Goal: Transaction & Acquisition: Purchase product/service

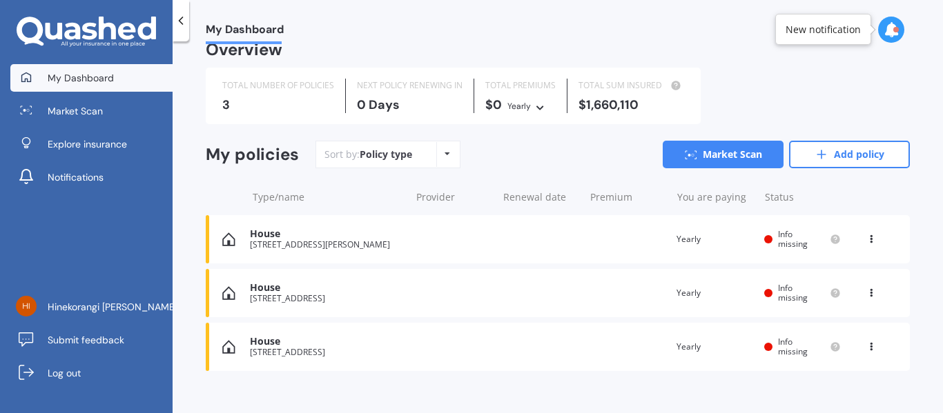
scroll to position [34, 0]
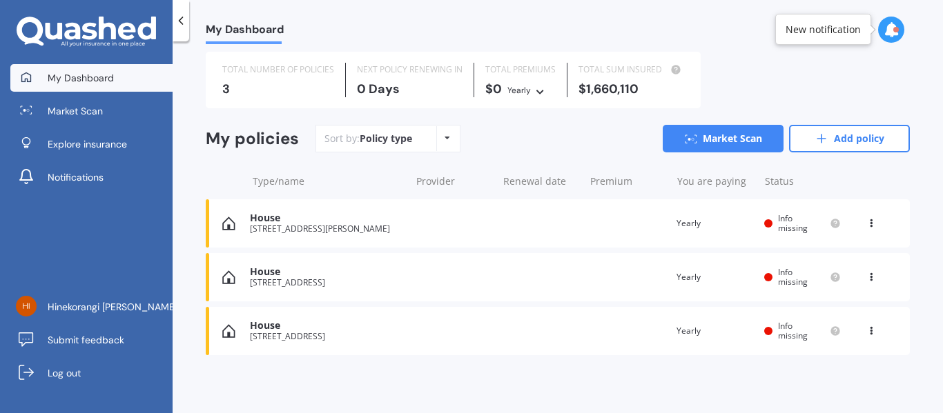
click at [868, 221] on icon at bounding box center [871, 221] width 10 height 8
click at [838, 276] on div "Delete" at bounding box center [840, 278] width 137 height 28
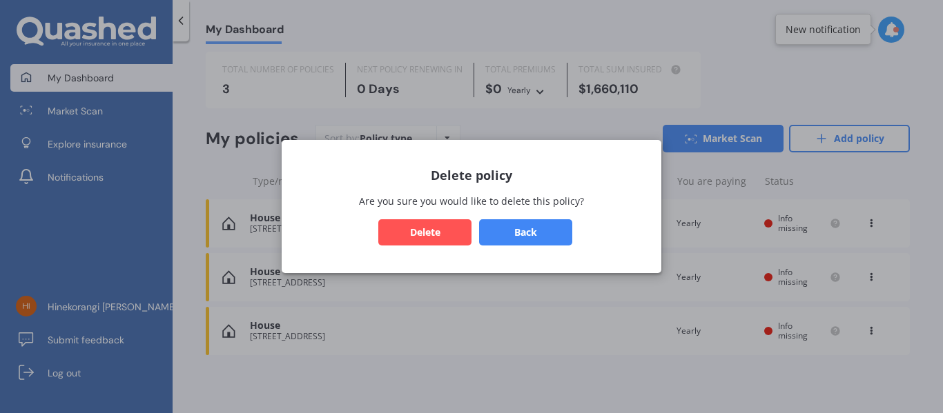
click at [434, 228] on button "Delete" at bounding box center [424, 232] width 93 height 26
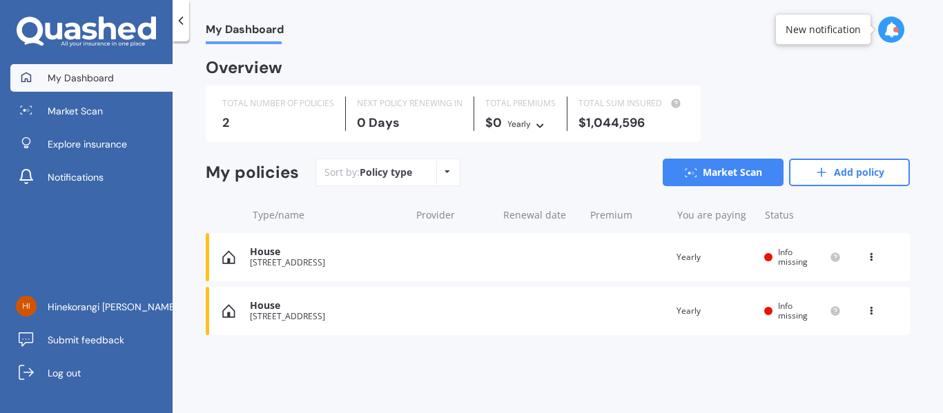
click at [874, 312] on icon at bounding box center [871, 308] width 10 height 8
click at [844, 366] on div "Delete" at bounding box center [840, 365] width 137 height 28
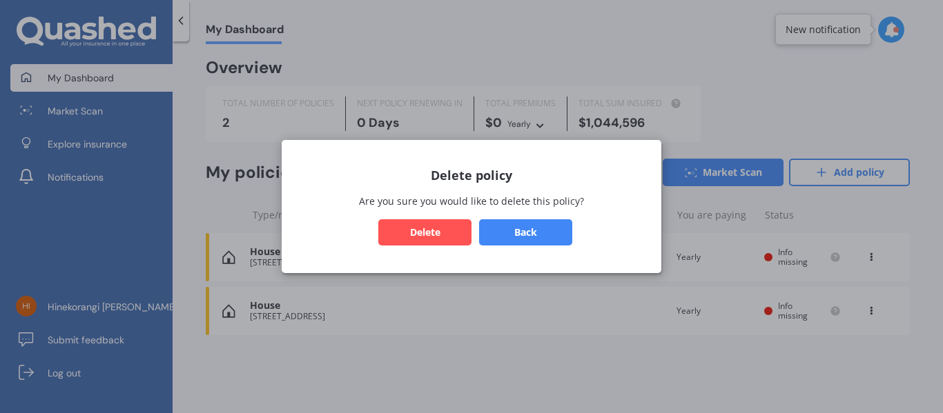
click at [425, 237] on button "Delete" at bounding box center [424, 232] width 93 height 26
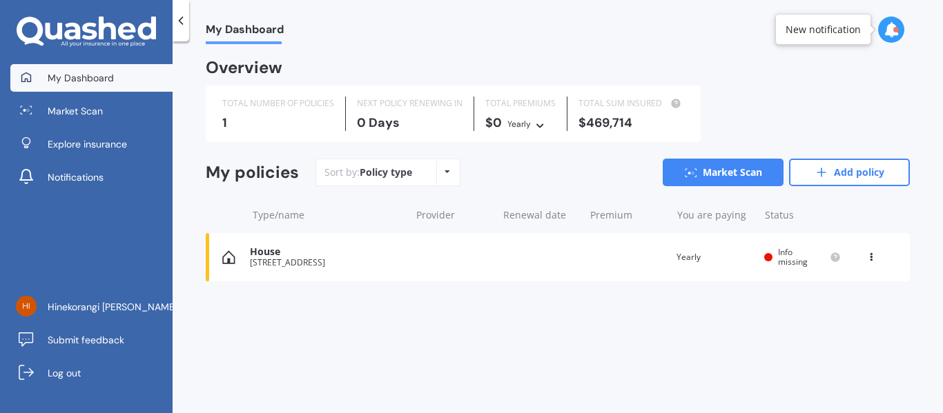
click at [867, 256] on icon at bounding box center [871, 255] width 10 height 8
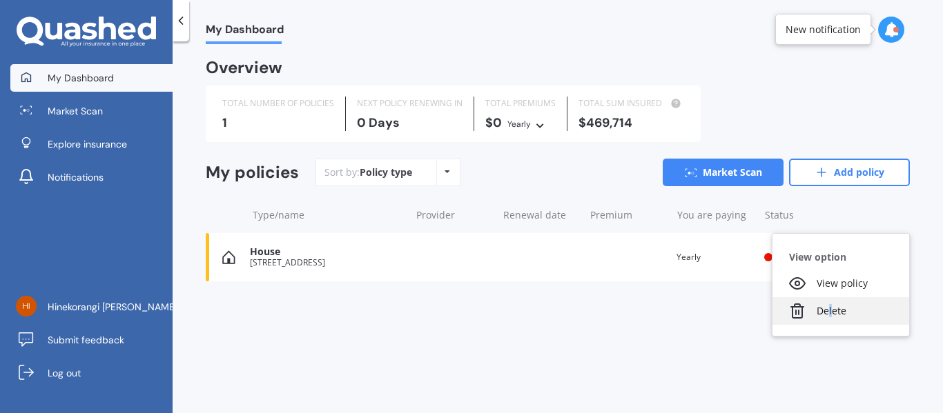
click at [830, 311] on div "Delete" at bounding box center [840, 311] width 137 height 28
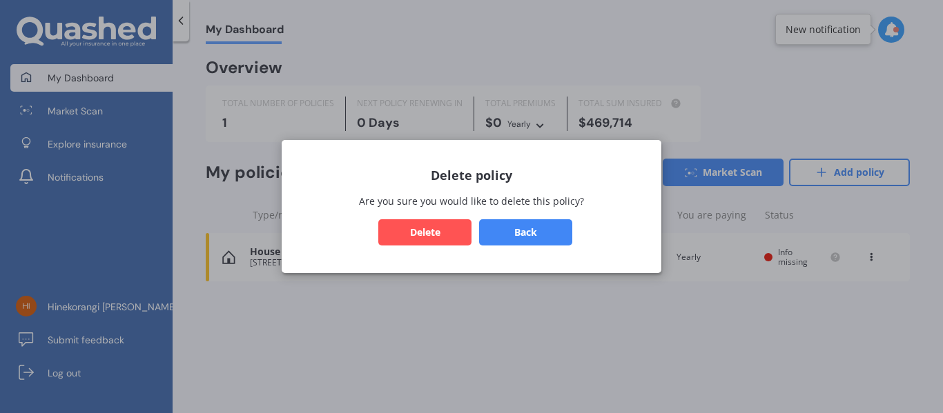
click at [424, 226] on button "Delete" at bounding box center [424, 232] width 93 height 26
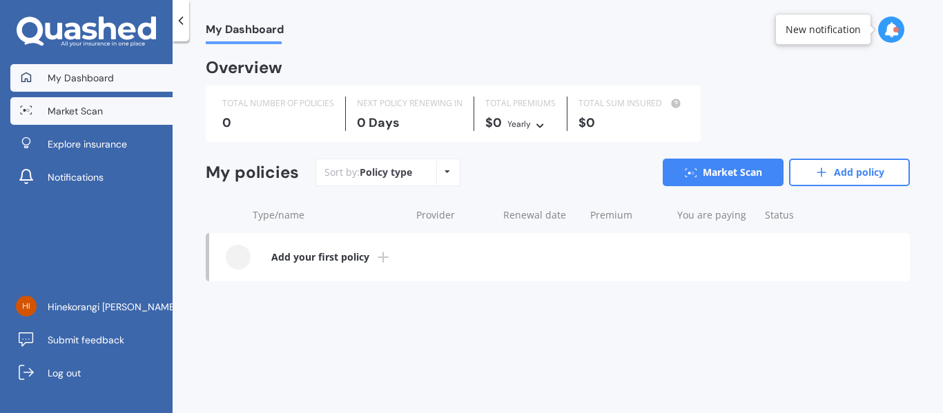
click at [72, 112] on span "Market Scan" at bounding box center [75, 111] width 55 height 14
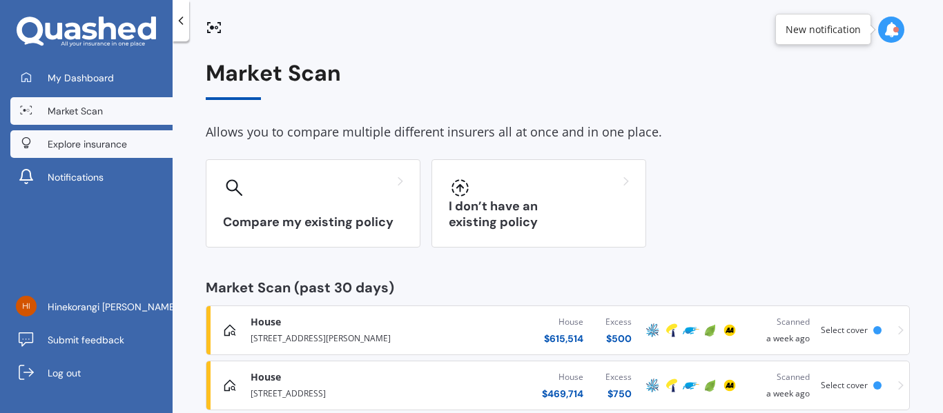
click at [78, 140] on span "Explore insurance" at bounding box center [87, 144] width 79 height 14
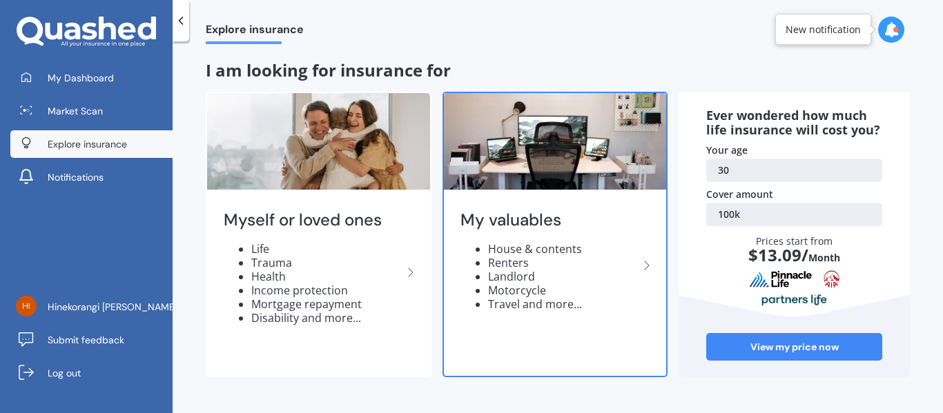
click at [559, 161] on img at bounding box center [555, 141] width 223 height 97
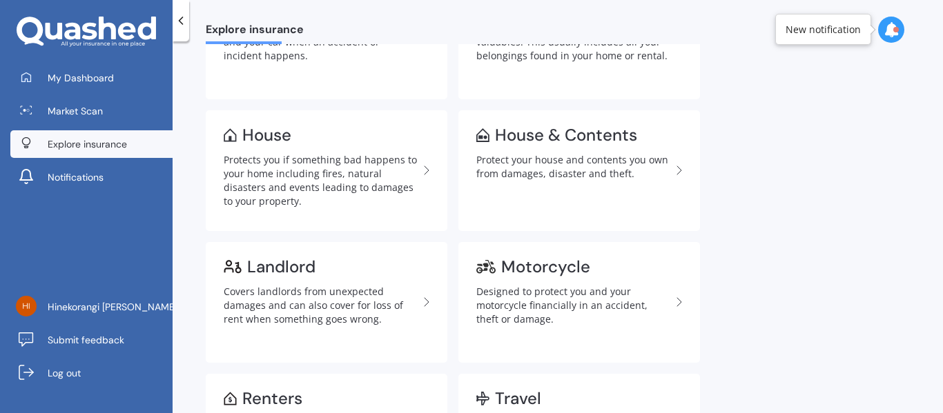
scroll to position [138, 0]
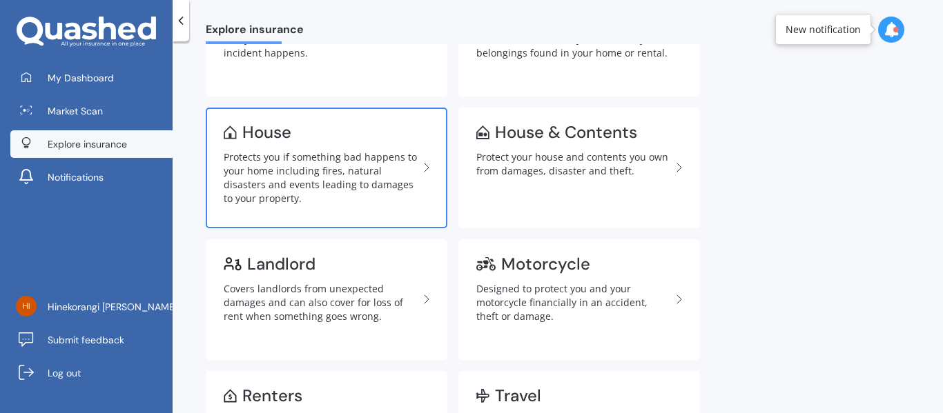
click at [296, 173] on div "Protects you if something bad happens to your home including fires, natural dis…" at bounding box center [321, 177] width 195 height 55
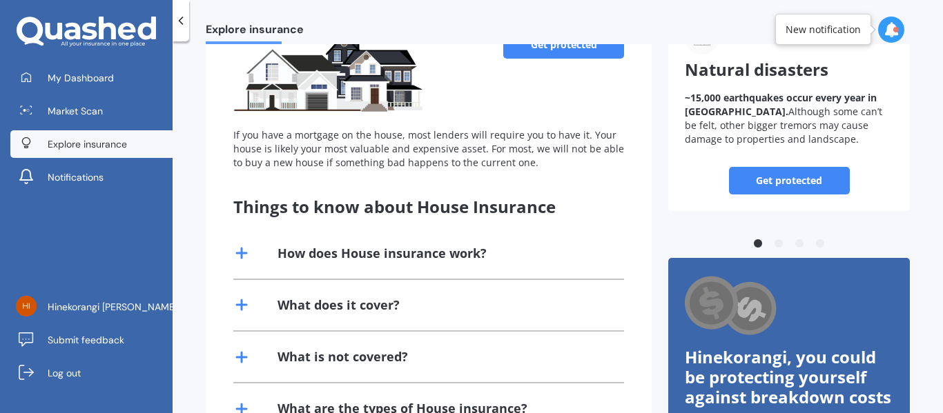
scroll to position [69, 0]
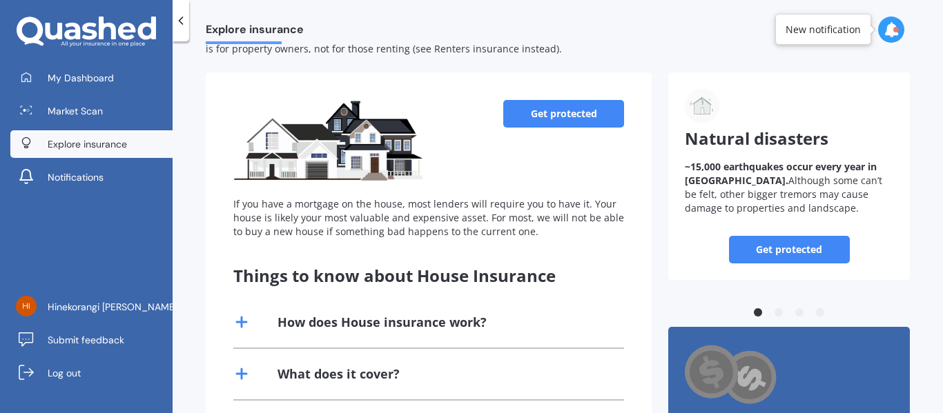
click at [571, 119] on link "Get protected" at bounding box center [563, 114] width 121 height 28
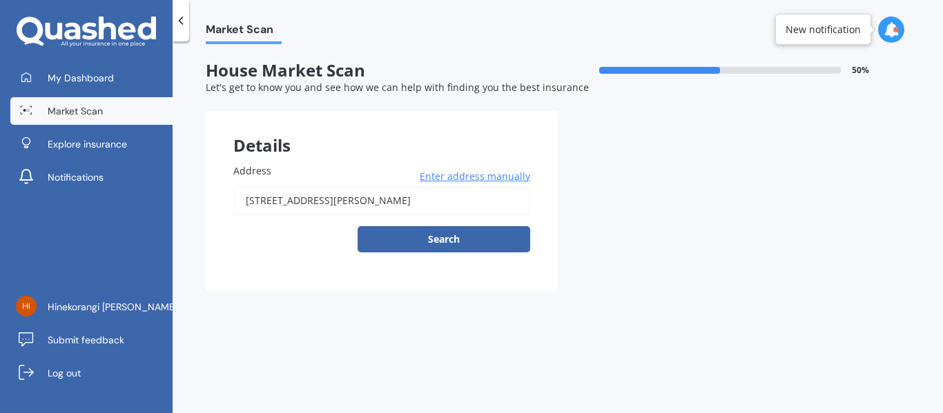
click at [428, 205] on input "2A Wilfred Street, Tawa, Wellington 5028" at bounding box center [381, 200] width 297 height 29
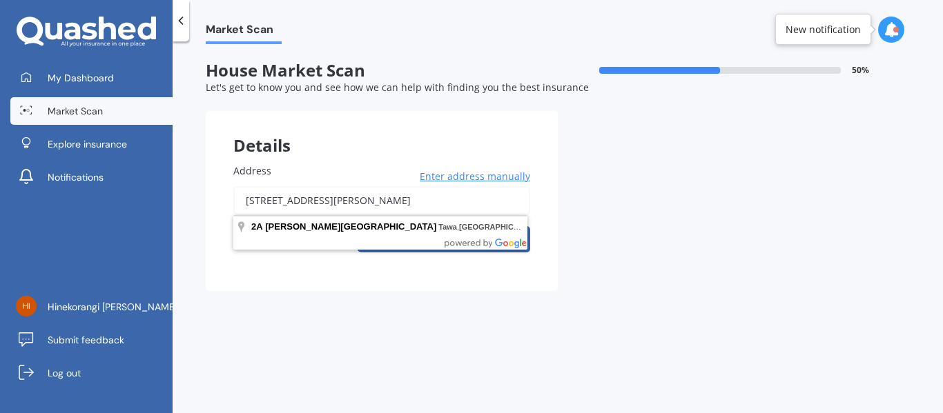
drag, startPoint x: 428, startPoint y: 205, endPoint x: 138, endPoint y: 192, distance: 290.1
click at [138, 192] on div "My Dashboard Market Scan Explore insurance Notifications Hinekorangi Broughton …" at bounding box center [471, 206] width 943 height 413
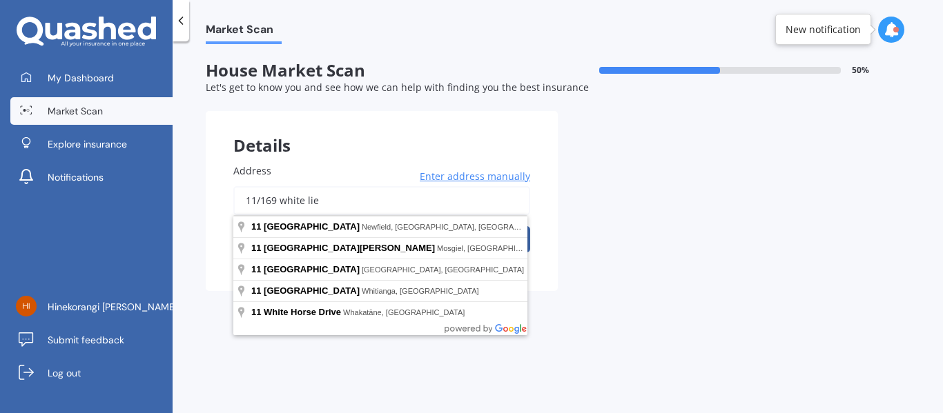
click at [331, 196] on input "11/169 white lie" at bounding box center [381, 200] width 297 height 29
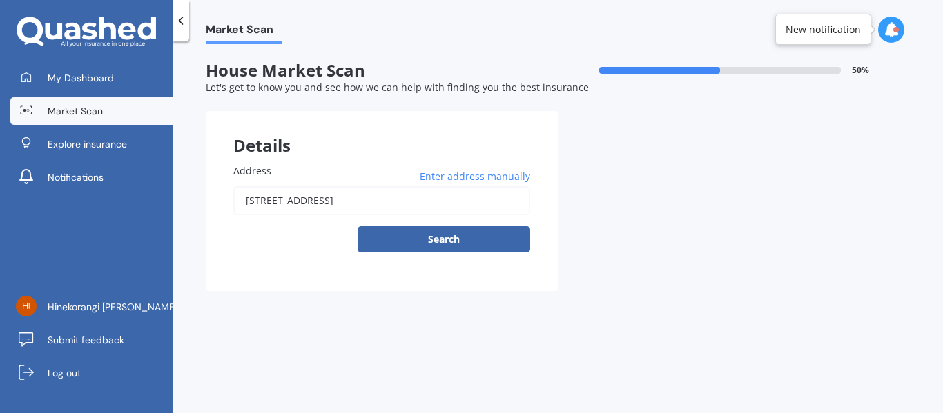
type input "11/169 Whites Line East, Waiwhetu, Lower Hutt 5010"
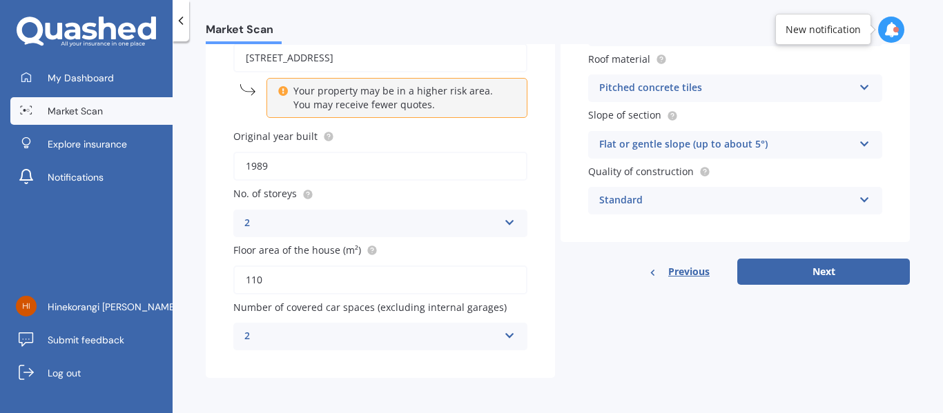
scroll to position [144, 0]
click at [325, 335] on div "2" at bounding box center [371, 336] width 254 height 17
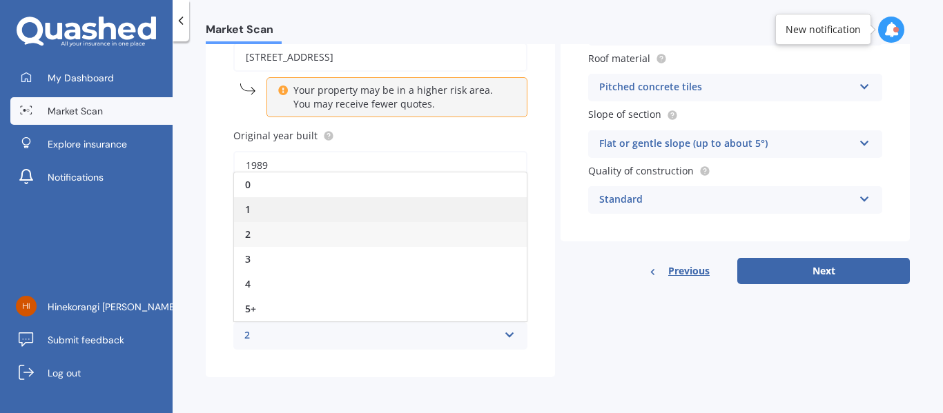
click at [270, 210] on div "1" at bounding box center [380, 209] width 293 height 25
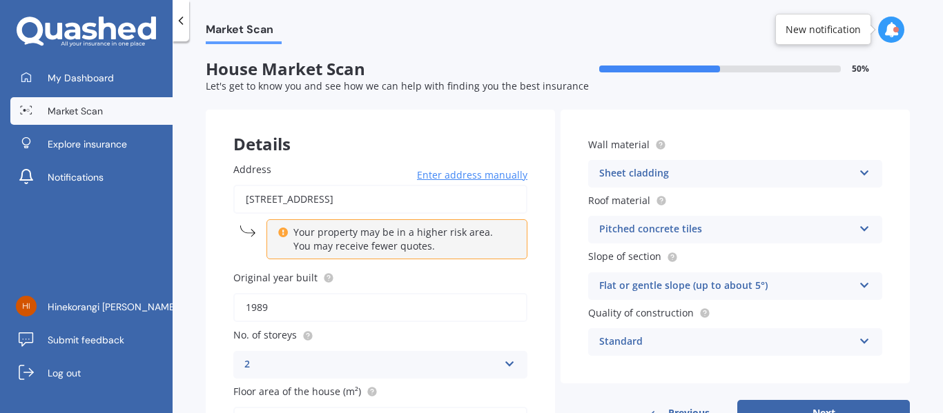
scroll to position [0, 0]
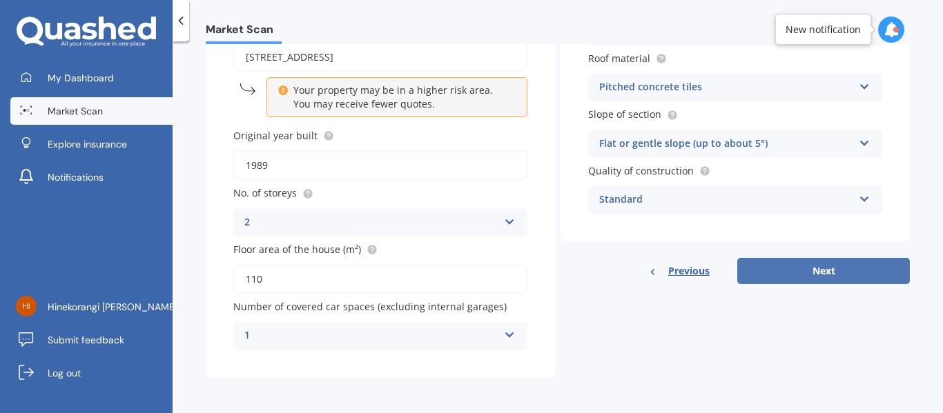
click at [787, 275] on button "Next" at bounding box center [823, 271] width 173 height 26
select select "20"
select select "11"
select select "1994"
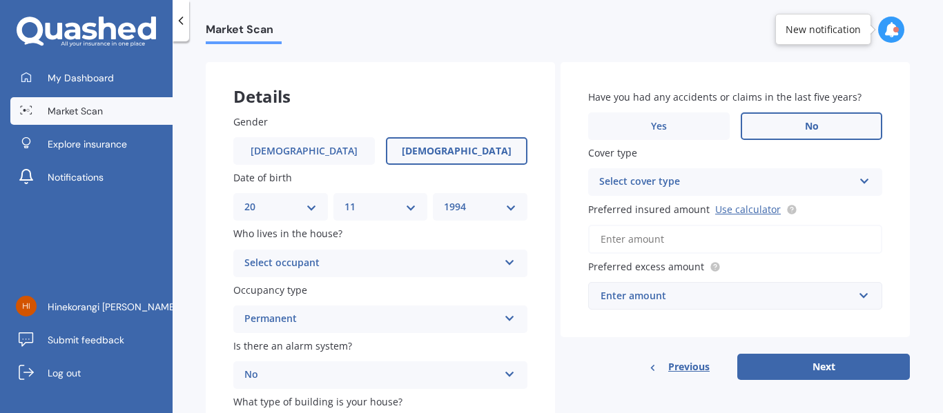
scroll to position [69, 0]
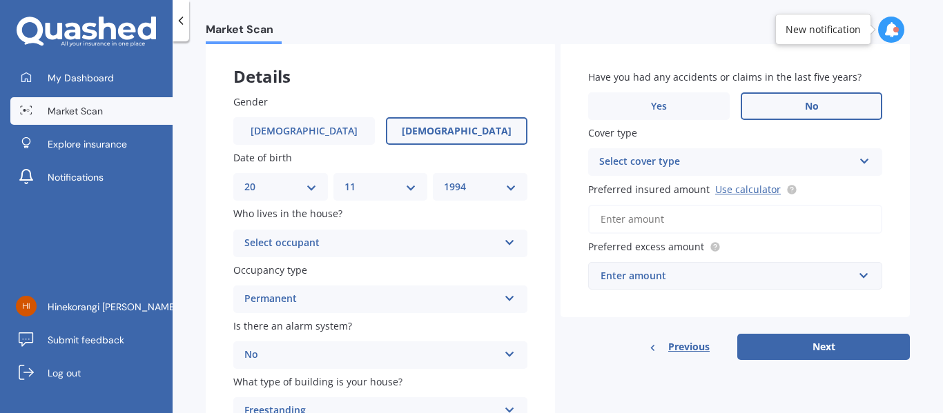
click at [404, 242] on div "Select occupant" at bounding box center [371, 243] width 254 height 17
click at [298, 264] on div "Owner" at bounding box center [380, 270] width 293 height 25
click at [646, 165] on div "Select cover type" at bounding box center [726, 162] width 254 height 17
click at [640, 190] on div "High" at bounding box center [735, 189] width 293 height 25
click at [757, 190] on link "Use calculator" at bounding box center [748, 189] width 66 height 13
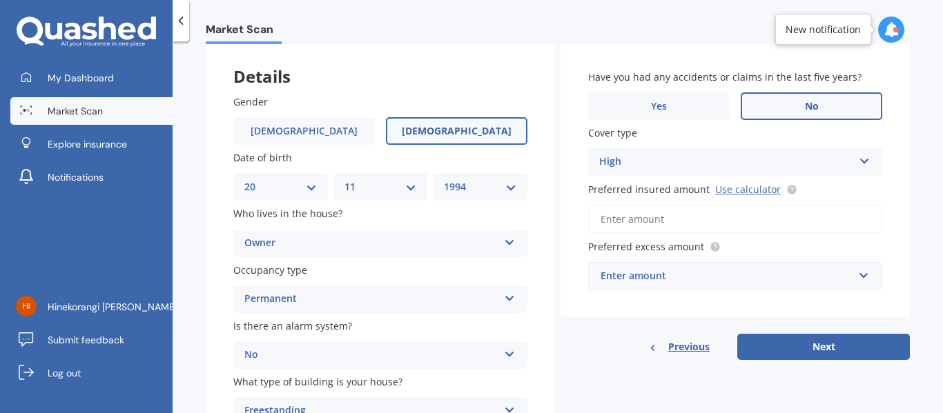
click at [636, 222] on input "Preferred insured amount Use calculator" at bounding box center [735, 219] width 294 height 29
paste input "$437,301"
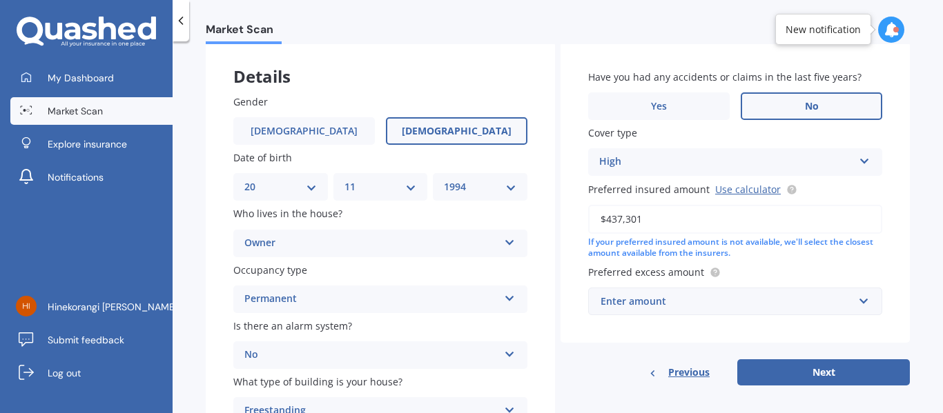
type input "$437,301"
click at [669, 295] on div "Enter amount $300 $400 $500 $750 $1,000 $2,000 $2,500" at bounding box center [735, 302] width 294 height 28
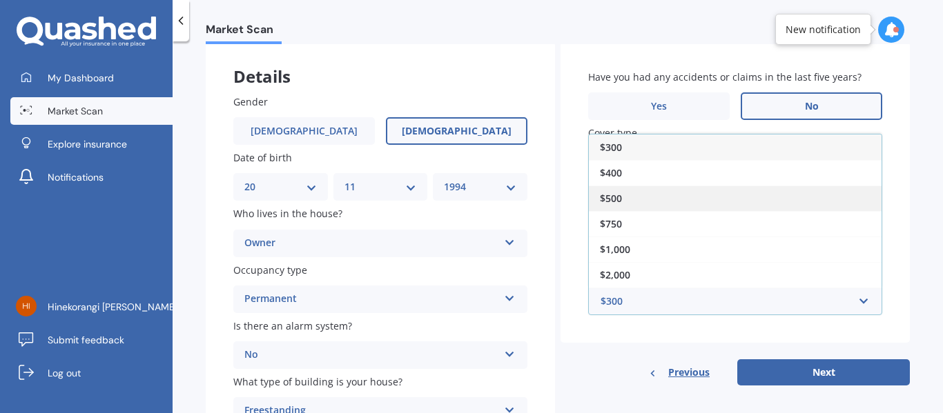
click at [625, 202] on div "$500" at bounding box center [735, 199] width 293 height 26
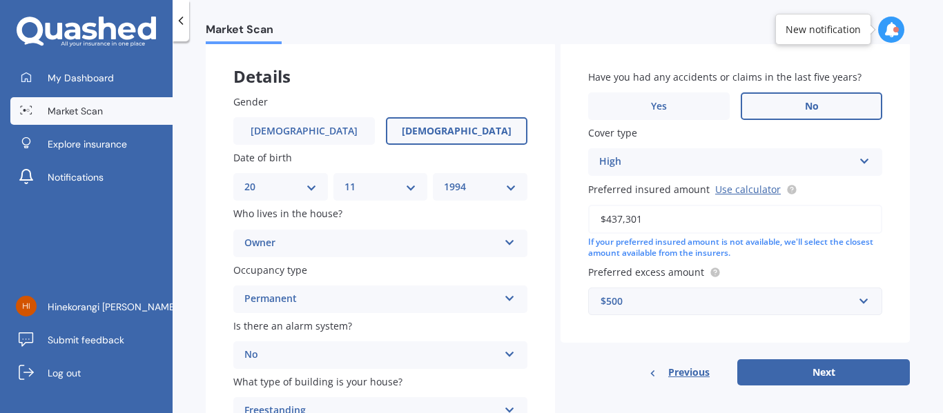
scroll to position [138, 0]
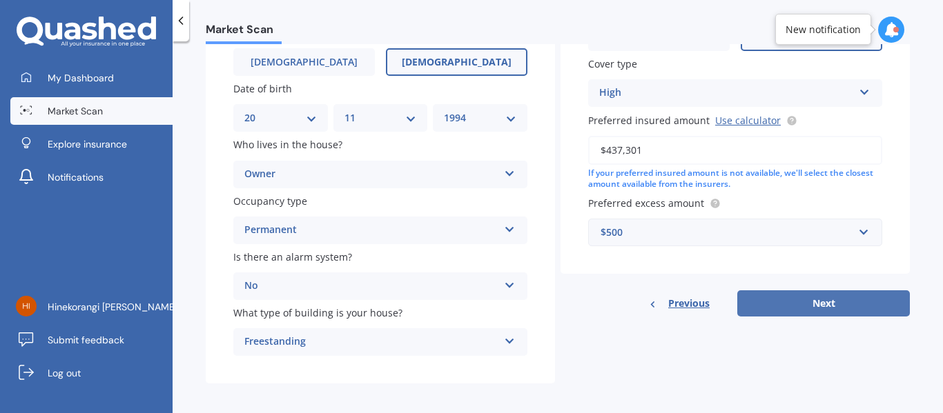
click at [784, 303] on button "Next" at bounding box center [823, 304] width 173 height 26
select select "20"
select select "11"
select select "1994"
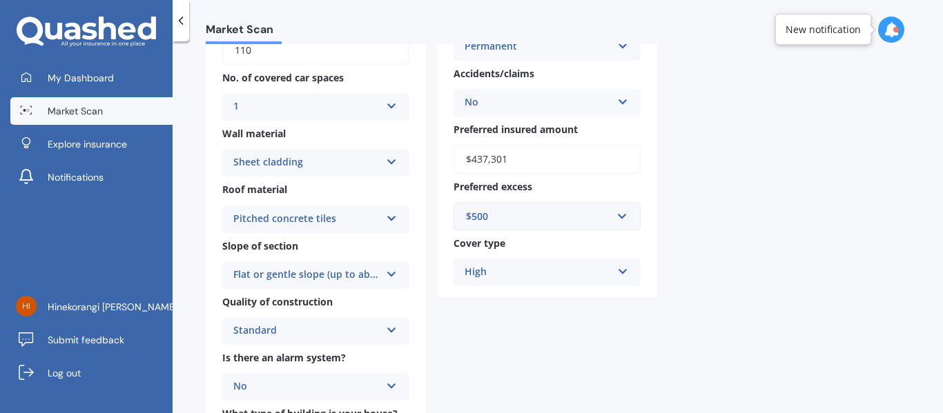
scroll to position [95, 0]
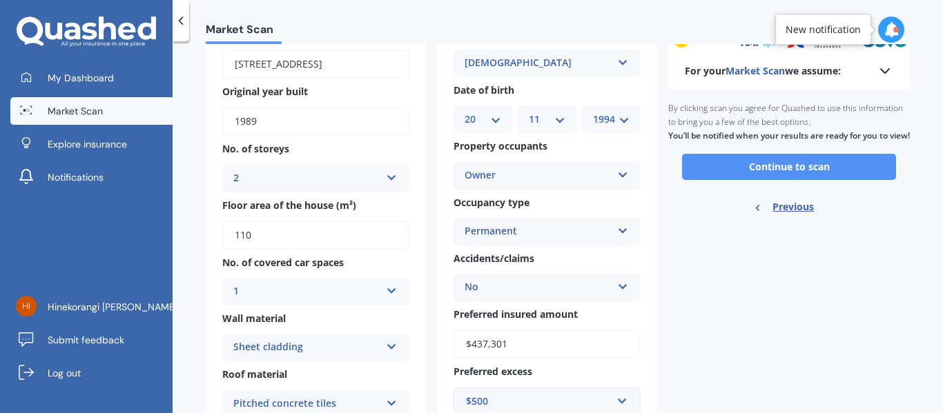
click at [720, 180] on button "Continue to scan" at bounding box center [789, 167] width 214 height 26
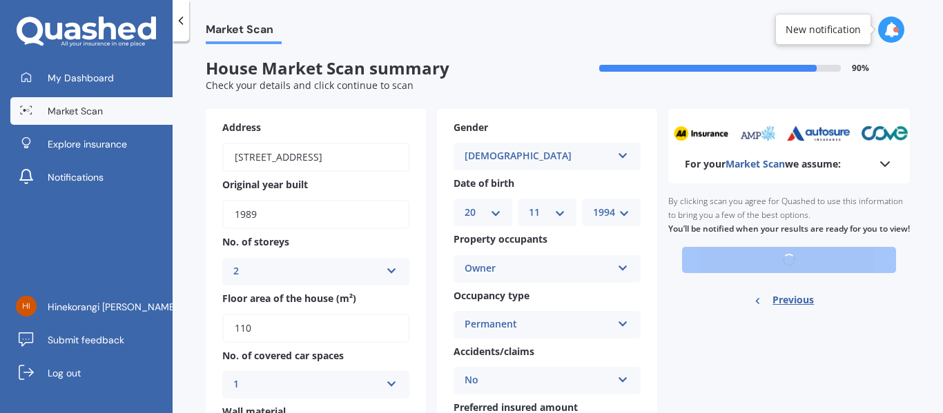
scroll to position [0, 0]
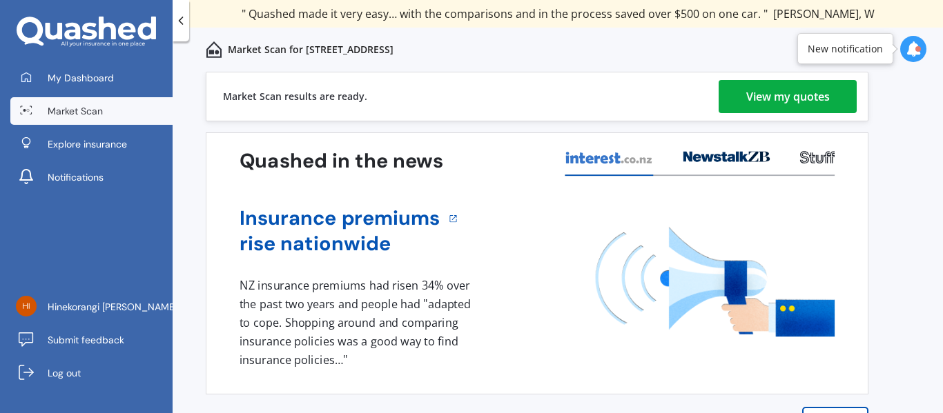
click at [818, 92] on div "View my quotes" at bounding box center [788, 96] width 84 height 33
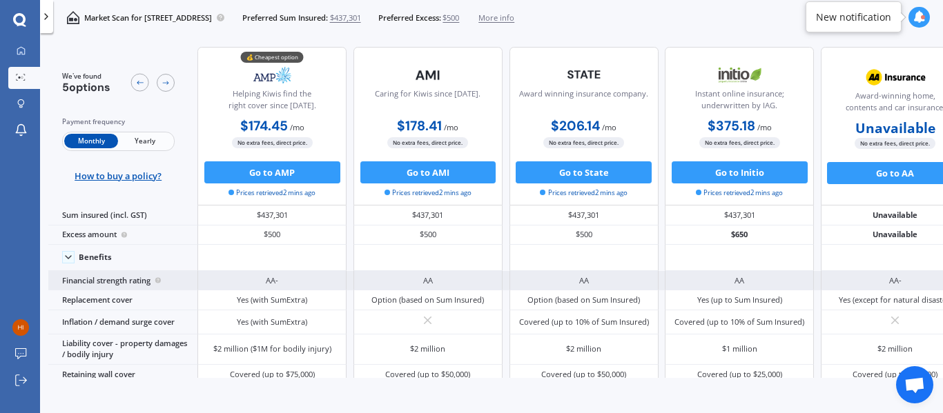
click at [161, 282] on circle at bounding box center [158, 281] width 6 height 6
